Goal: Navigation & Orientation: Find specific page/section

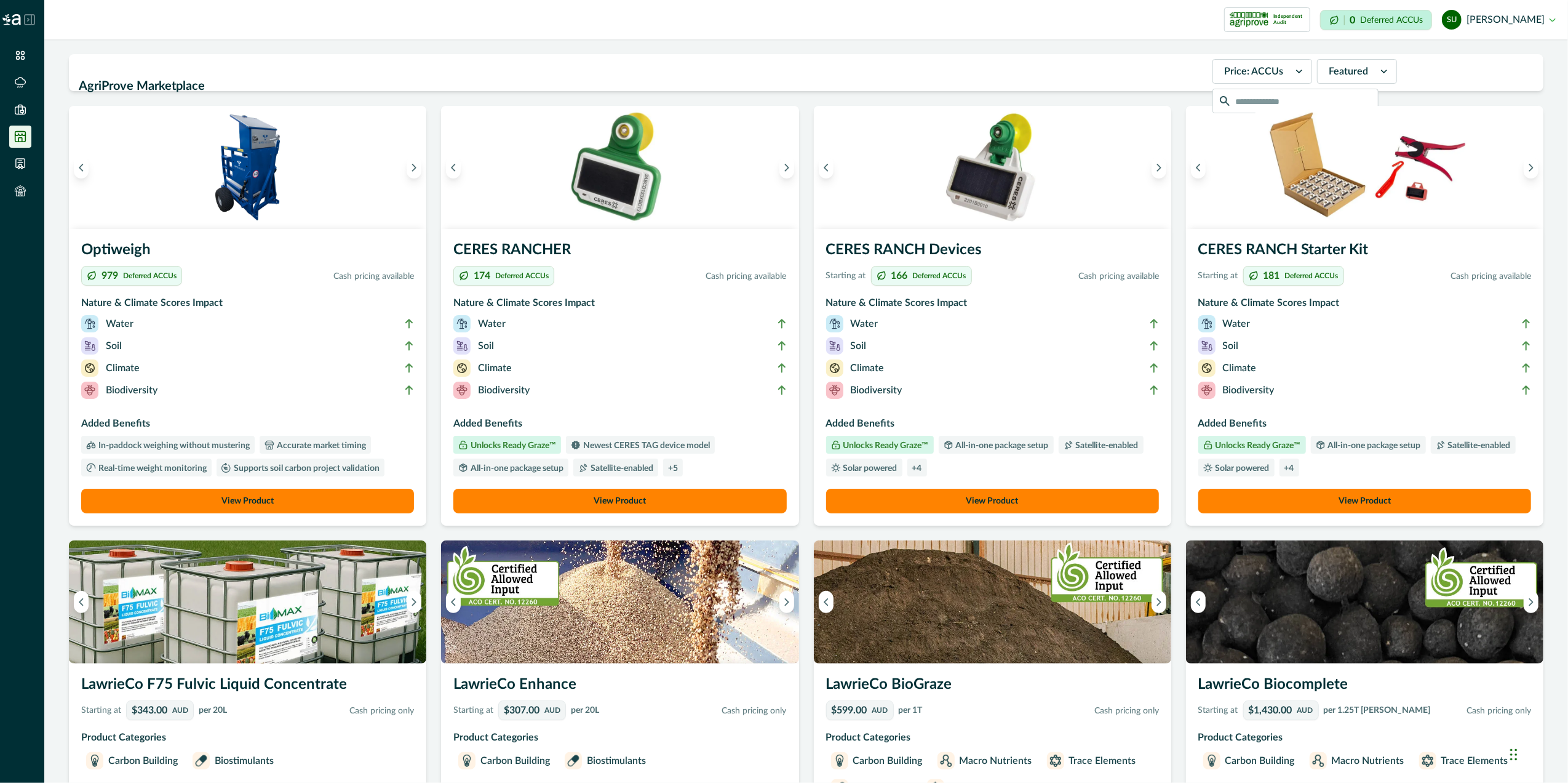
click at [663, 502] on button "View Product" at bounding box center [620, 500] width 333 height 24
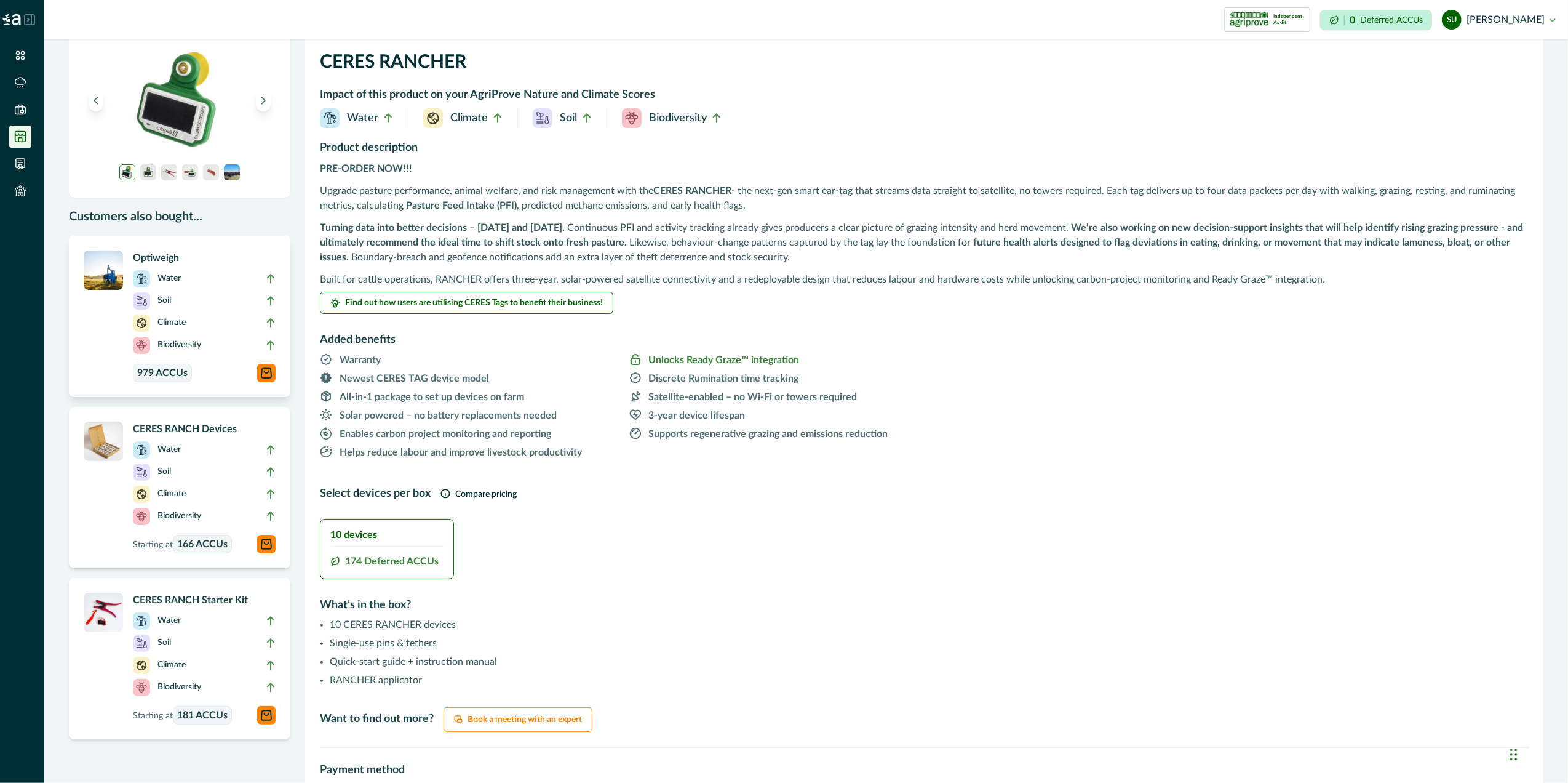
scroll to position [82, 0]
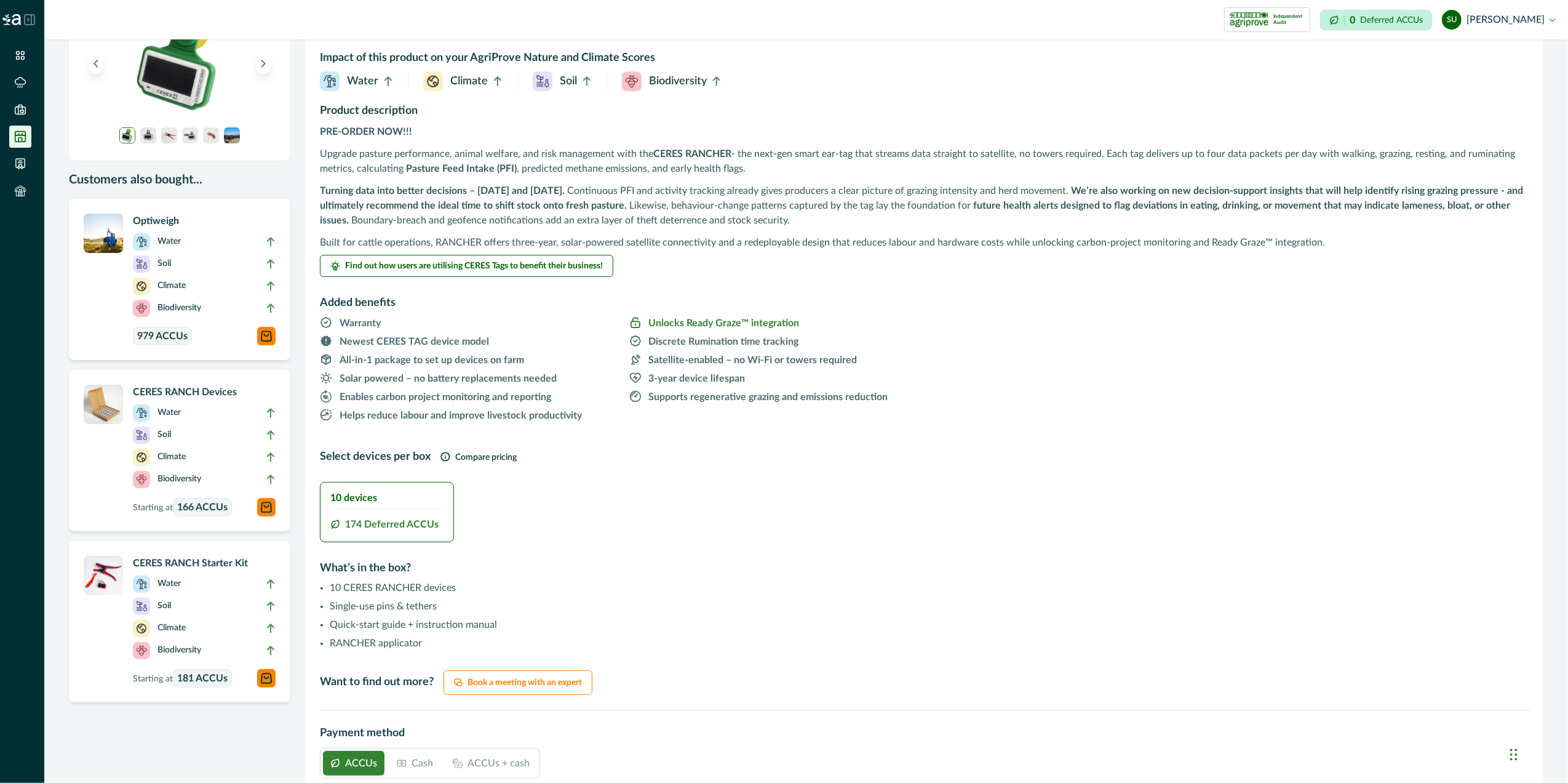
click at [1526, 21] on button "su [PERSON_NAME]" at bounding box center [1499, 20] width 114 height 29
click at [25, 55] on icon at bounding box center [20, 55] width 13 height 13
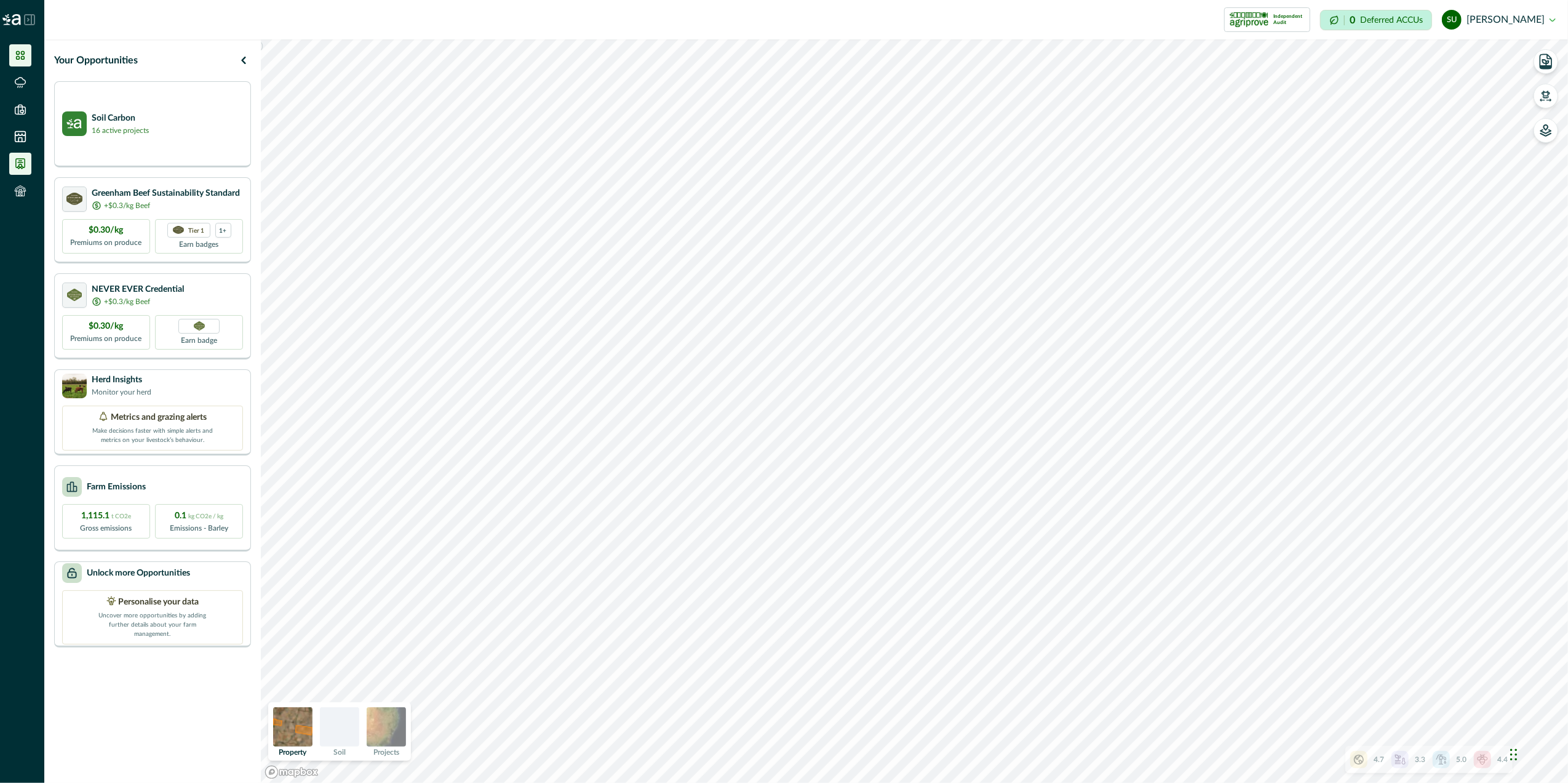
click at [25, 166] on icon at bounding box center [20, 164] width 13 height 13
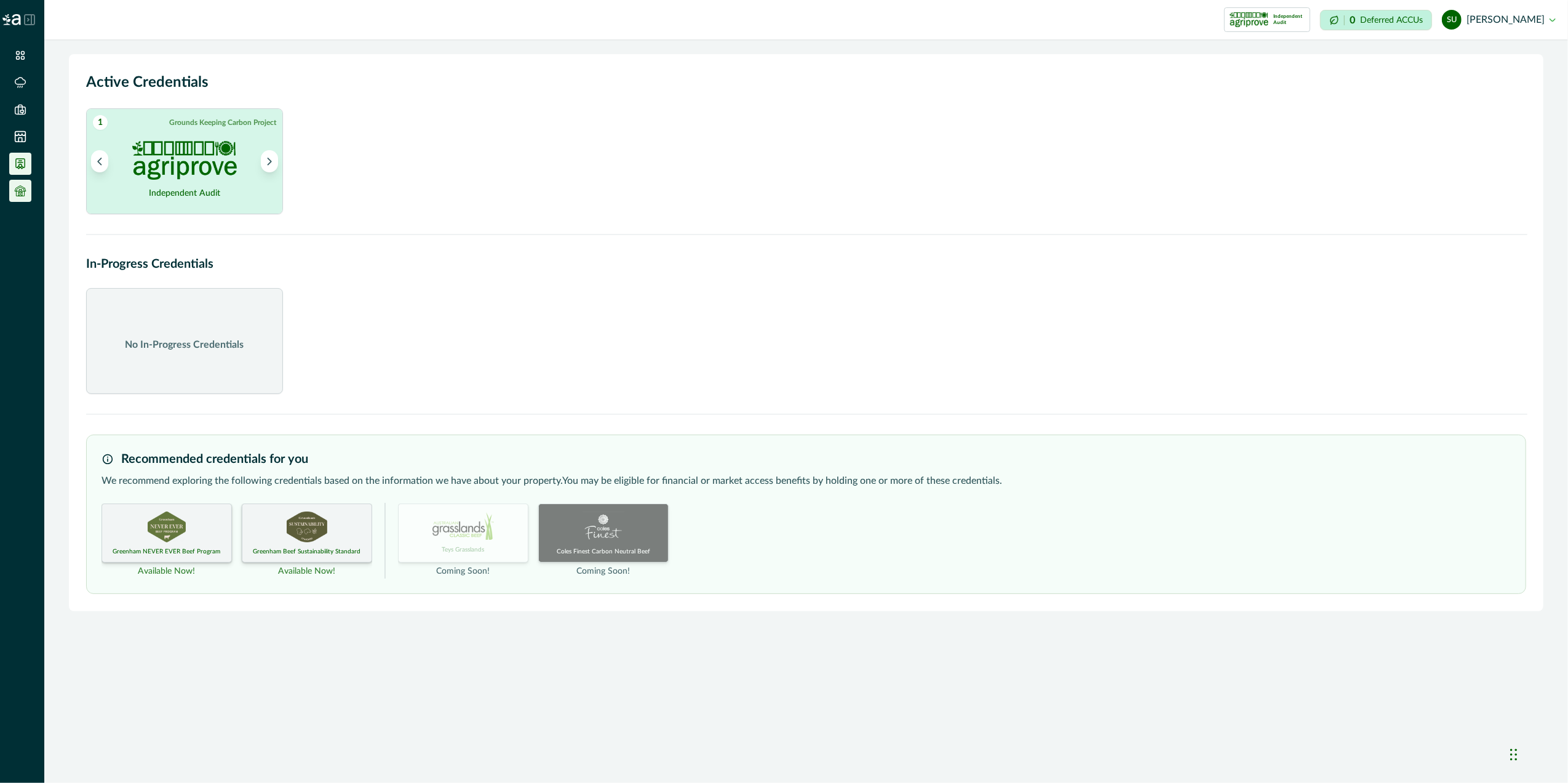
click at [20, 200] on li at bounding box center [21, 191] width 22 height 22
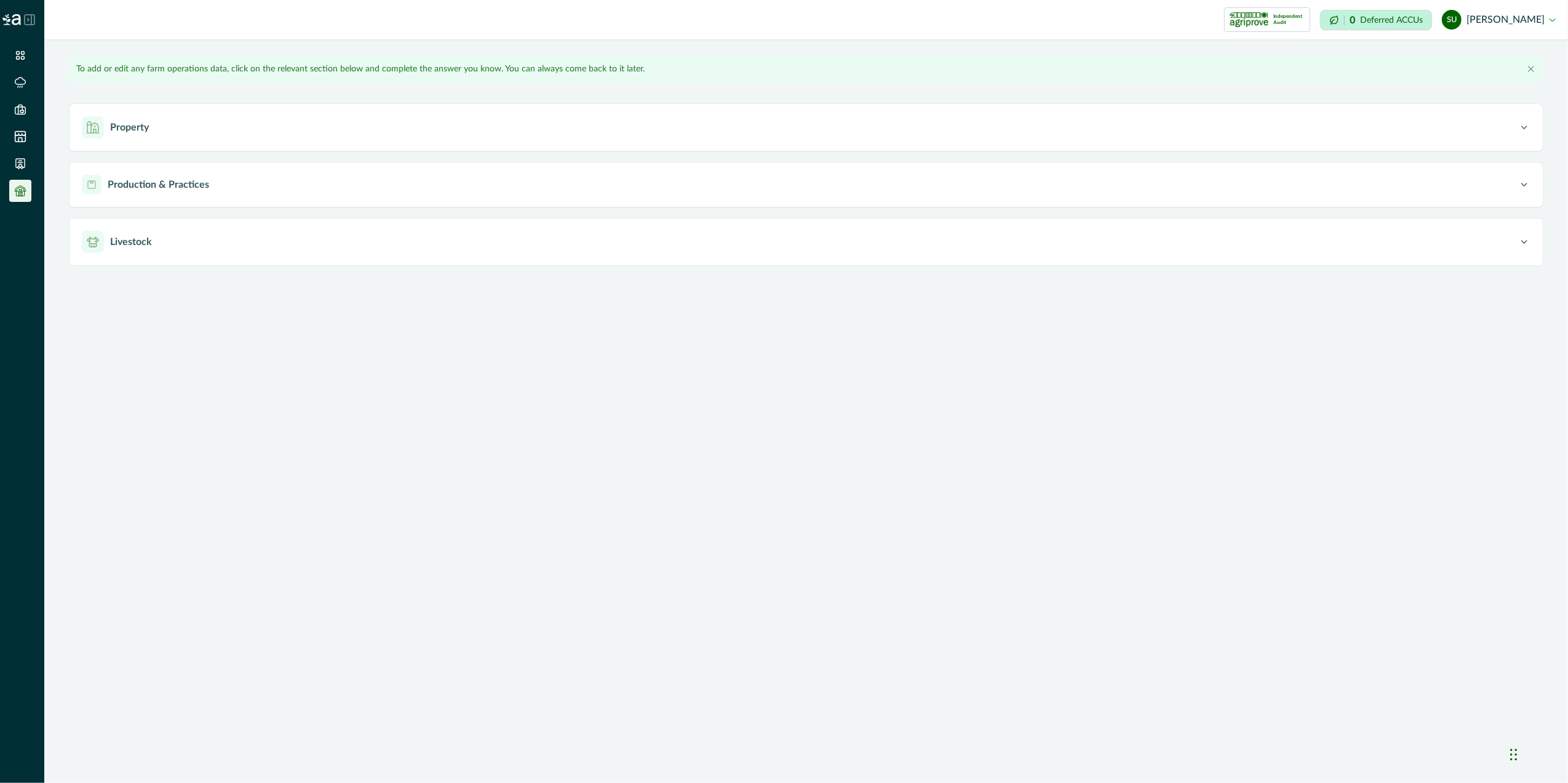
click at [29, 23] on icon at bounding box center [29, 19] width 11 height 11
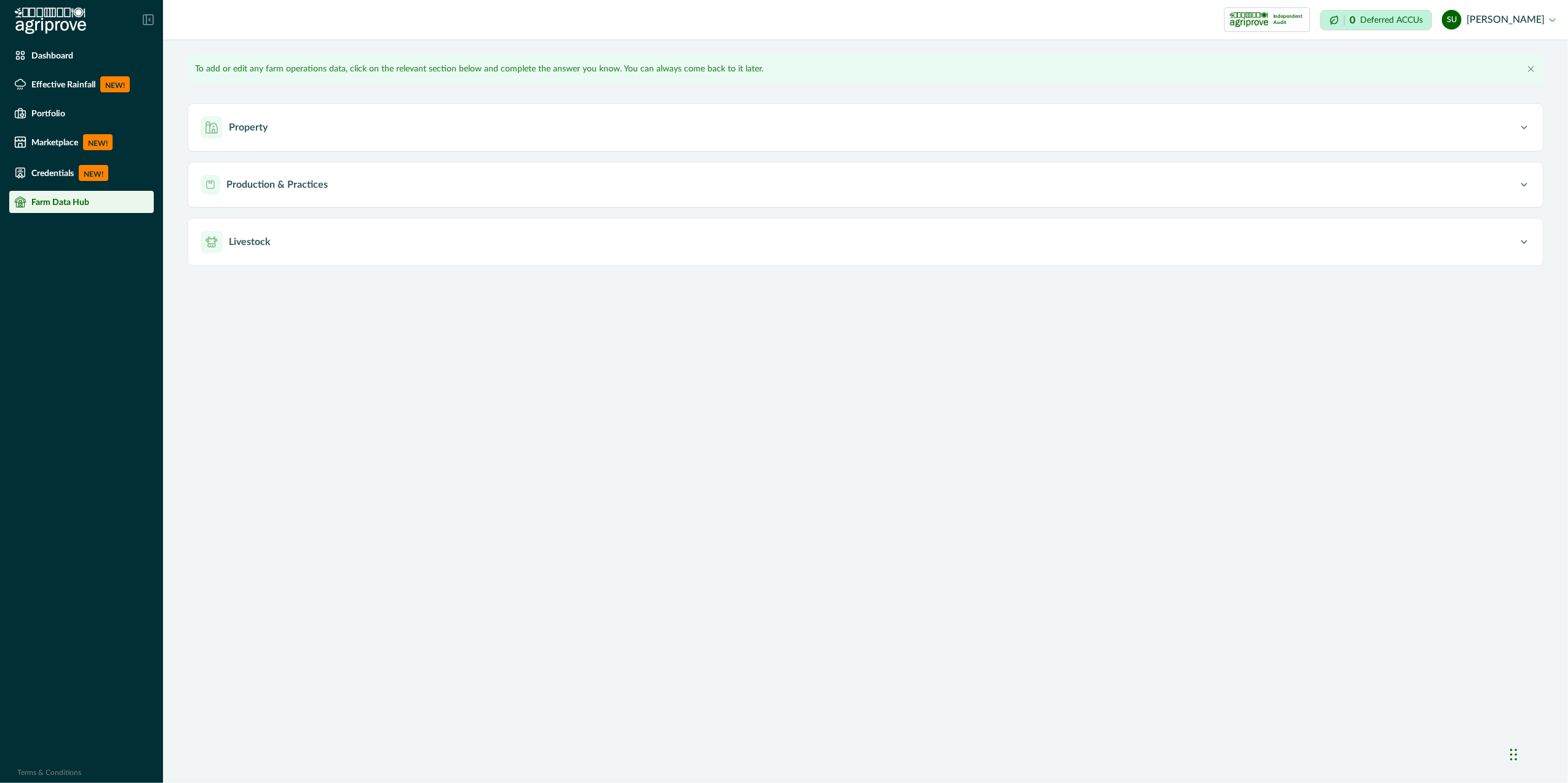
click at [1549, 11] on button "su [PERSON_NAME]" at bounding box center [1499, 20] width 114 height 29
click at [389, 37] on div "Impersonation Mode Independent Audit Grounds Keeping Carbon Project 1 Credentia…" at bounding box center [865, 19] width 1405 height 39
click at [22, 62] on li "Dashboard" at bounding box center [82, 55] width 144 height 22
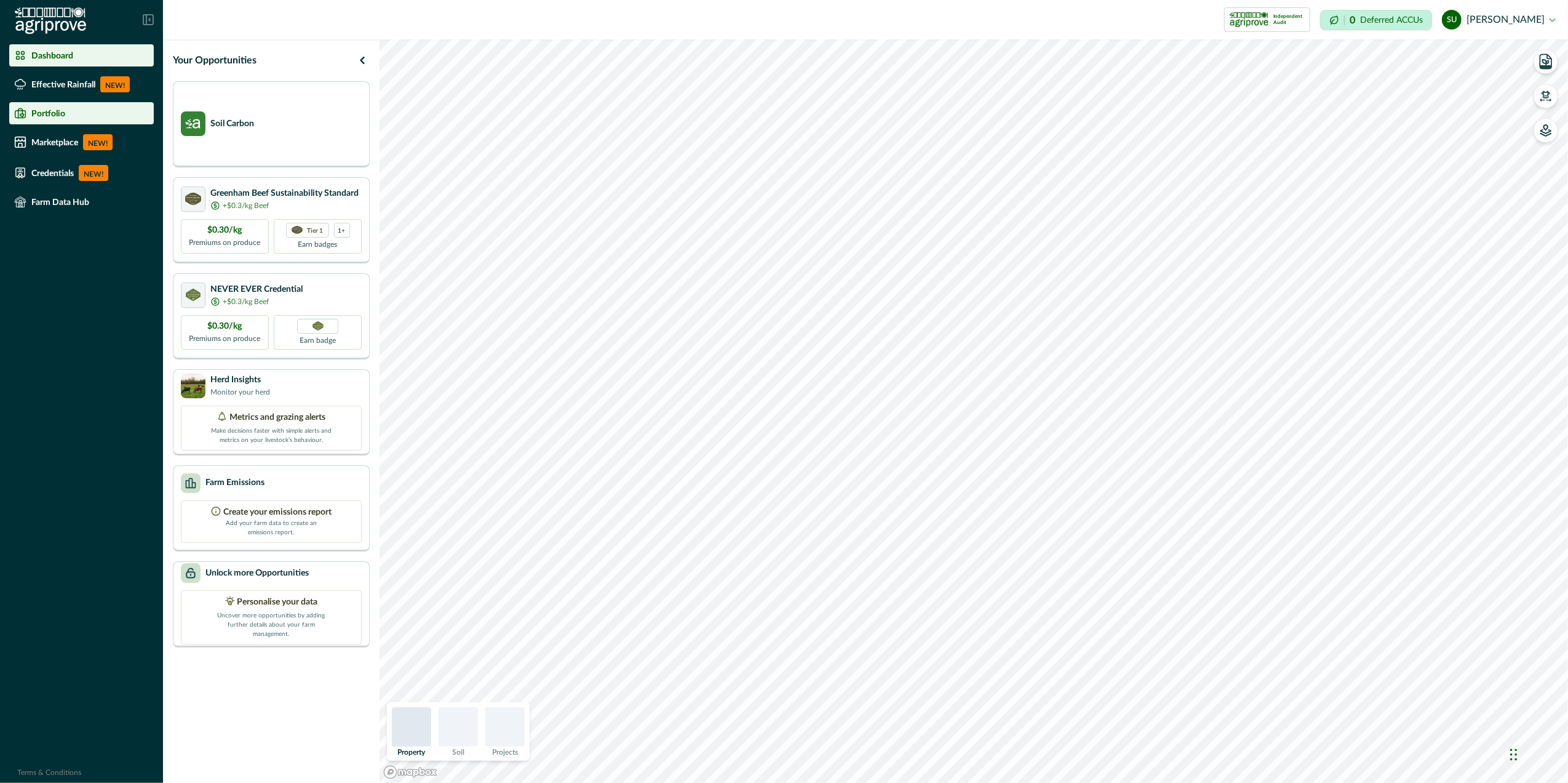
click at [22, 111] on icon at bounding box center [21, 113] width 10 height 10
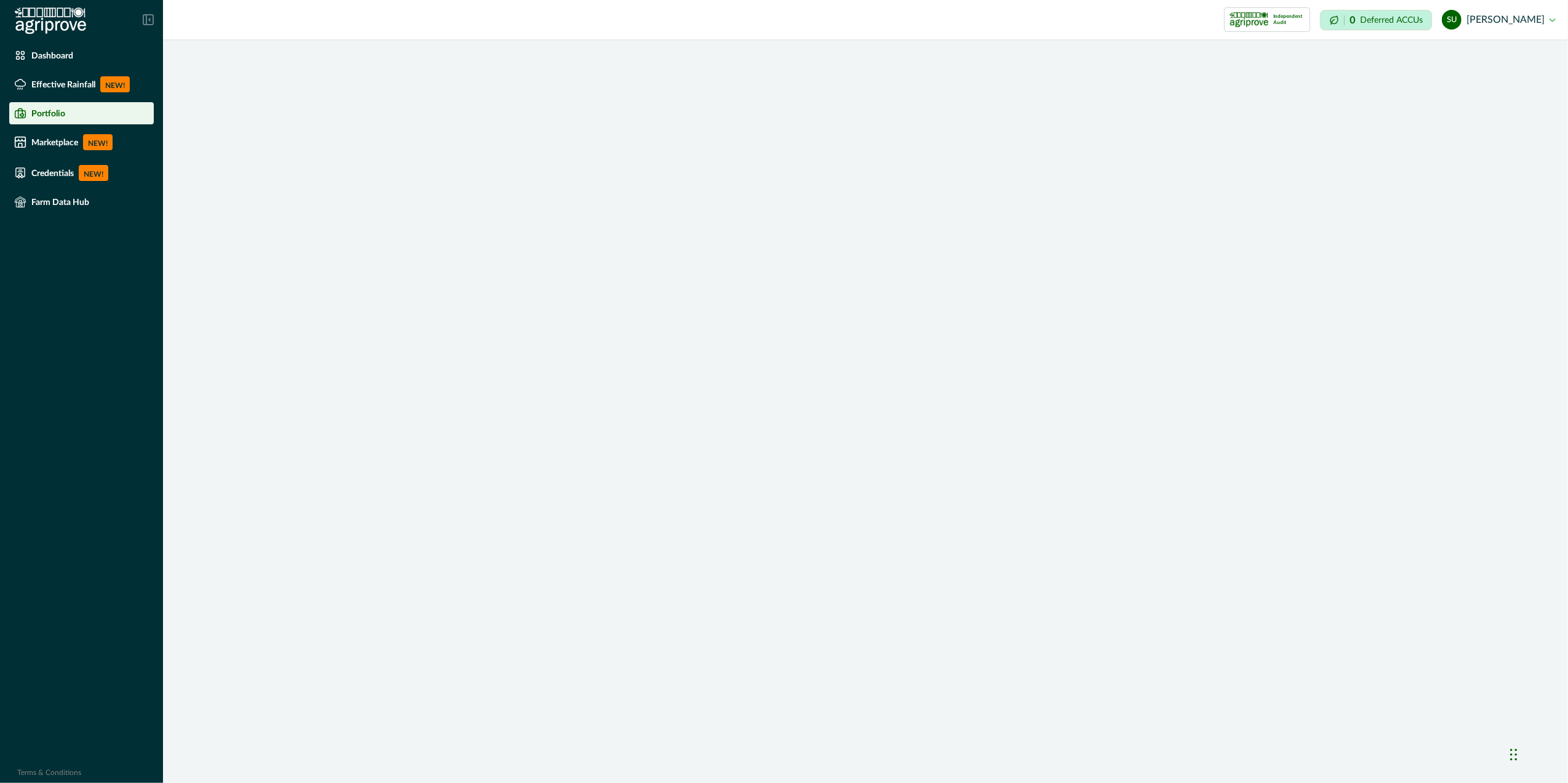
click at [60, 122] on li "Portfolio" at bounding box center [82, 113] width 144 height 22
click at [72, 122] on li "Portfolio" at bounding box center [82, 113] width 144 height 22
click at [50, 110] on p "Portfolio" at bounding box center [49, 113] width 34 height 10
click at [79, 203] on p "Farm Data Hub" at bounding box center [60, 201] width 58 height 10
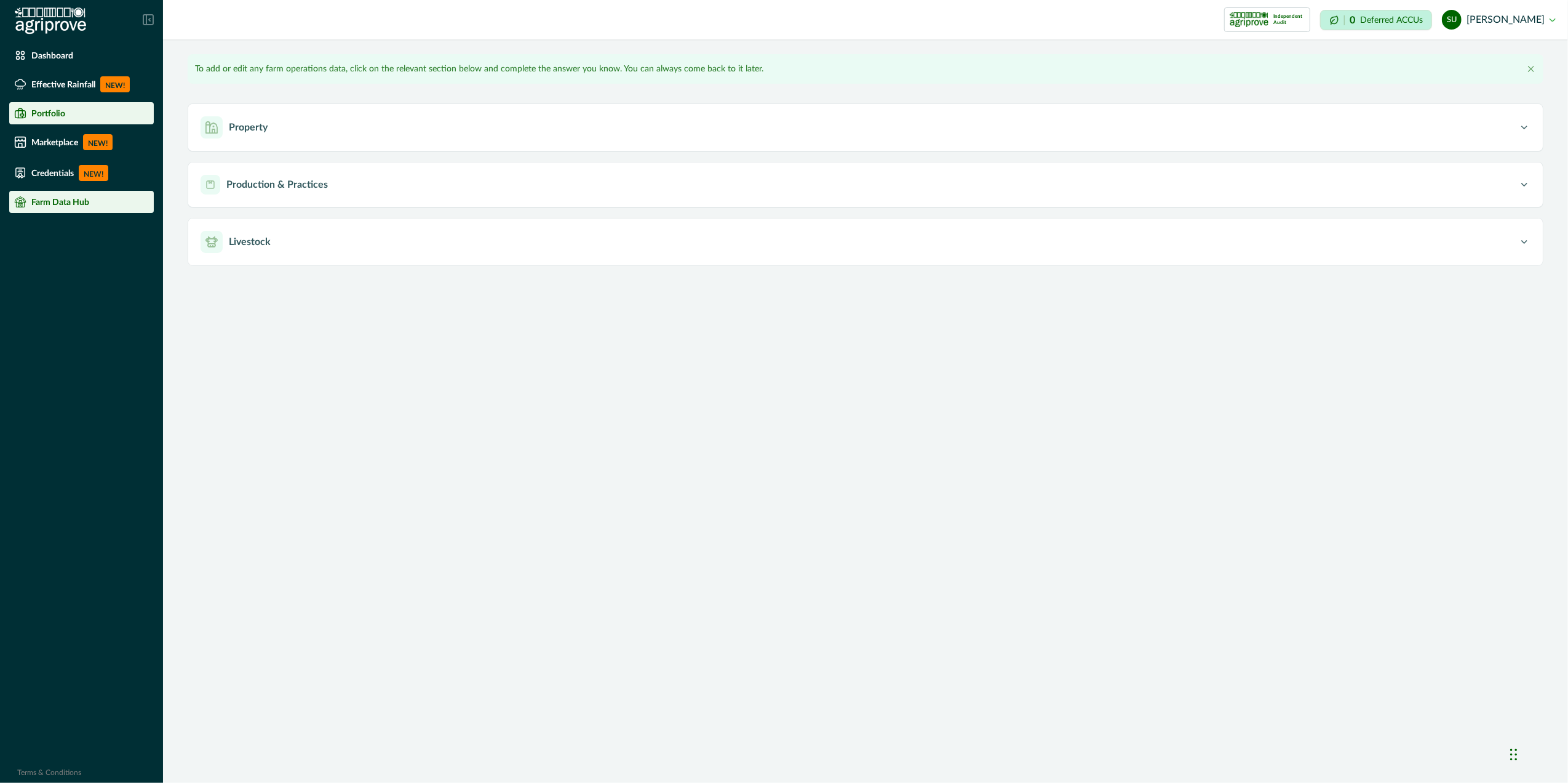
click at [41, 118] on div "Portfolio" at bounding box center [81, 113] width 135 height 13
